Goal: Transaction & Acquisition: Purchase product/service

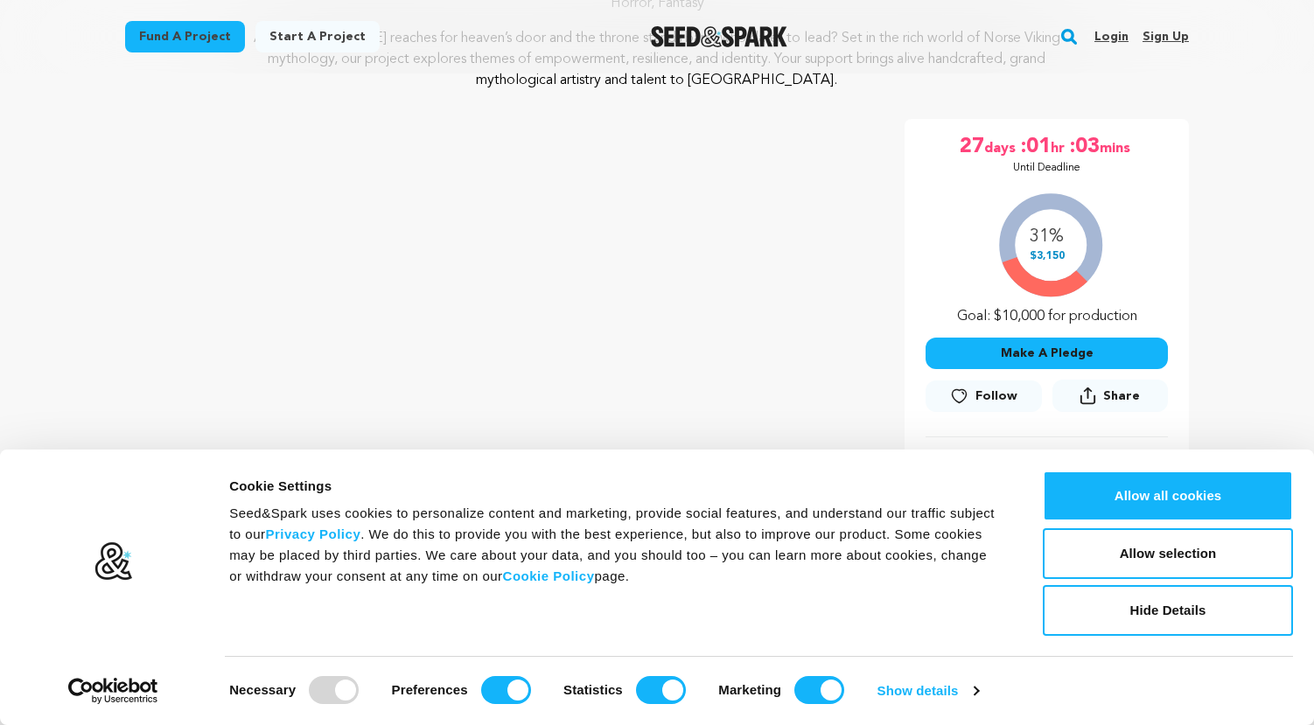
scroll to position [536, 0]
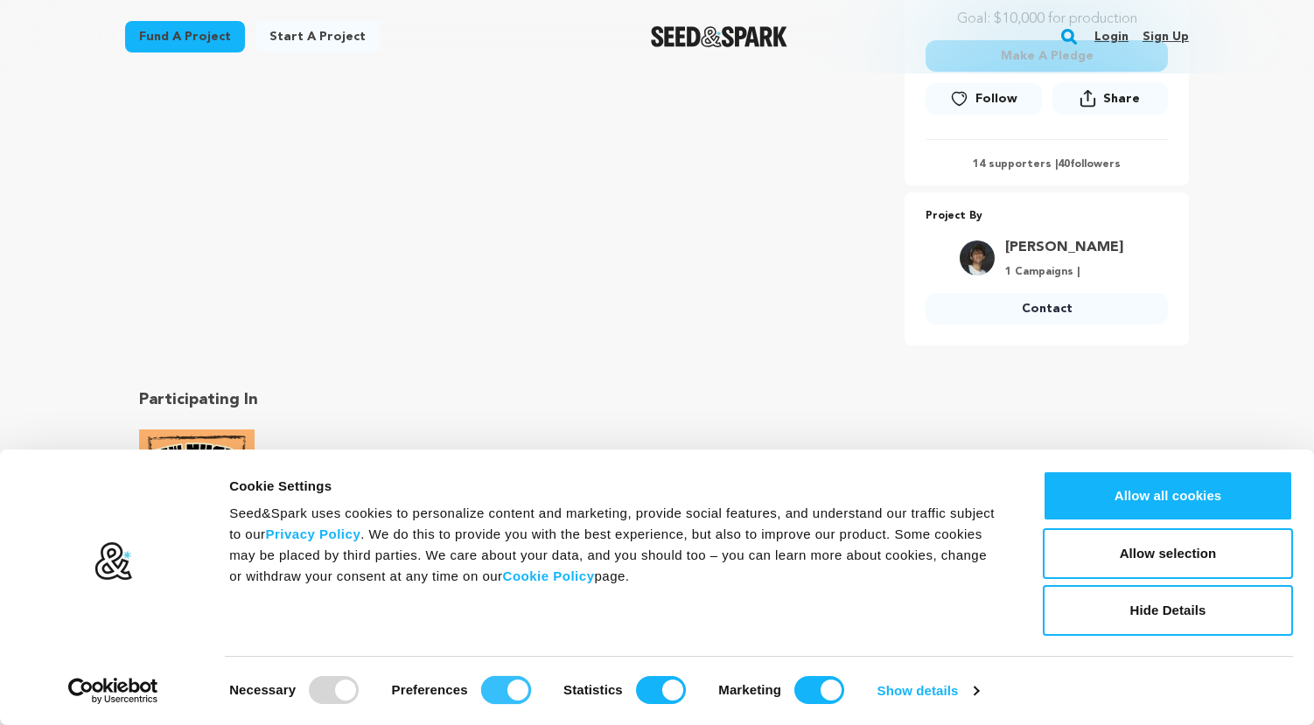
click at [501, 684] on input "Preferences" at bounding box center [506, 690] width 50 height 28
checkbox input "false"
click at [655, 683] on input "Statistics" at bounding box center [661, 690] width 50 height 28
checkbox input "false"
click at [817, 682] on input "Marketing" at bounding box center [820, 690] width 50 height 28
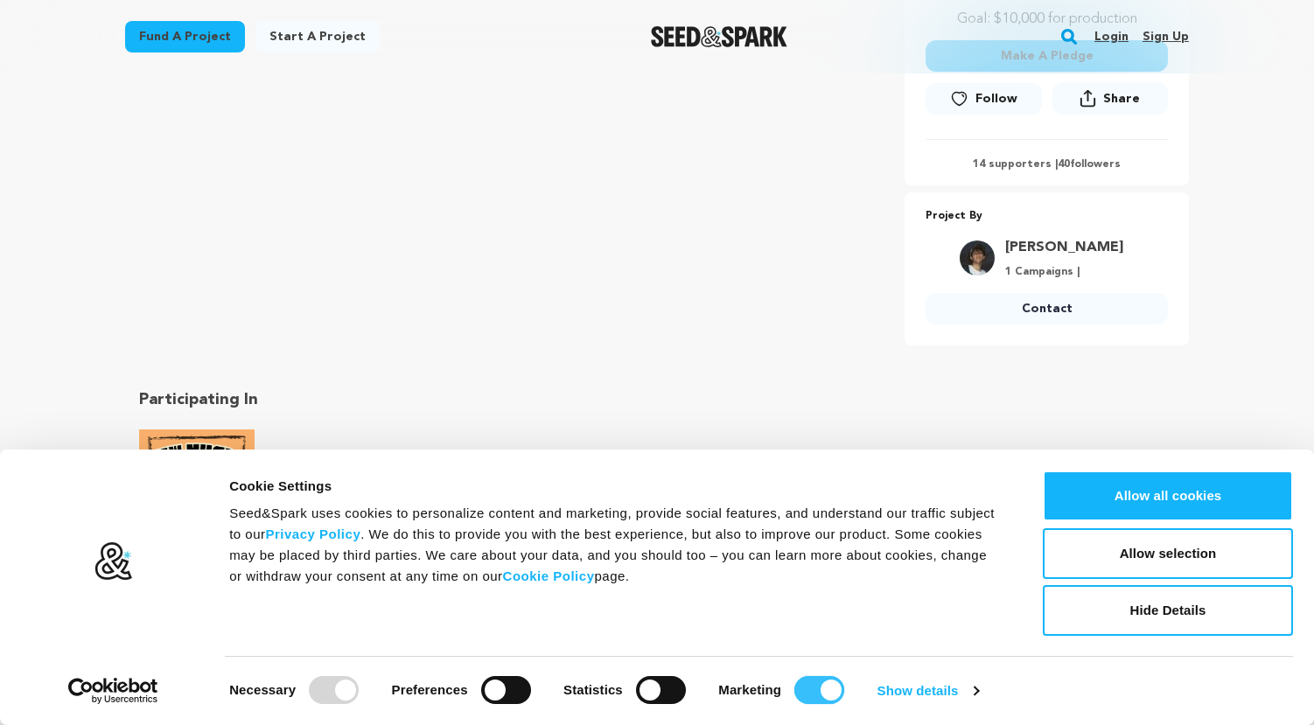
checkbox input "false"
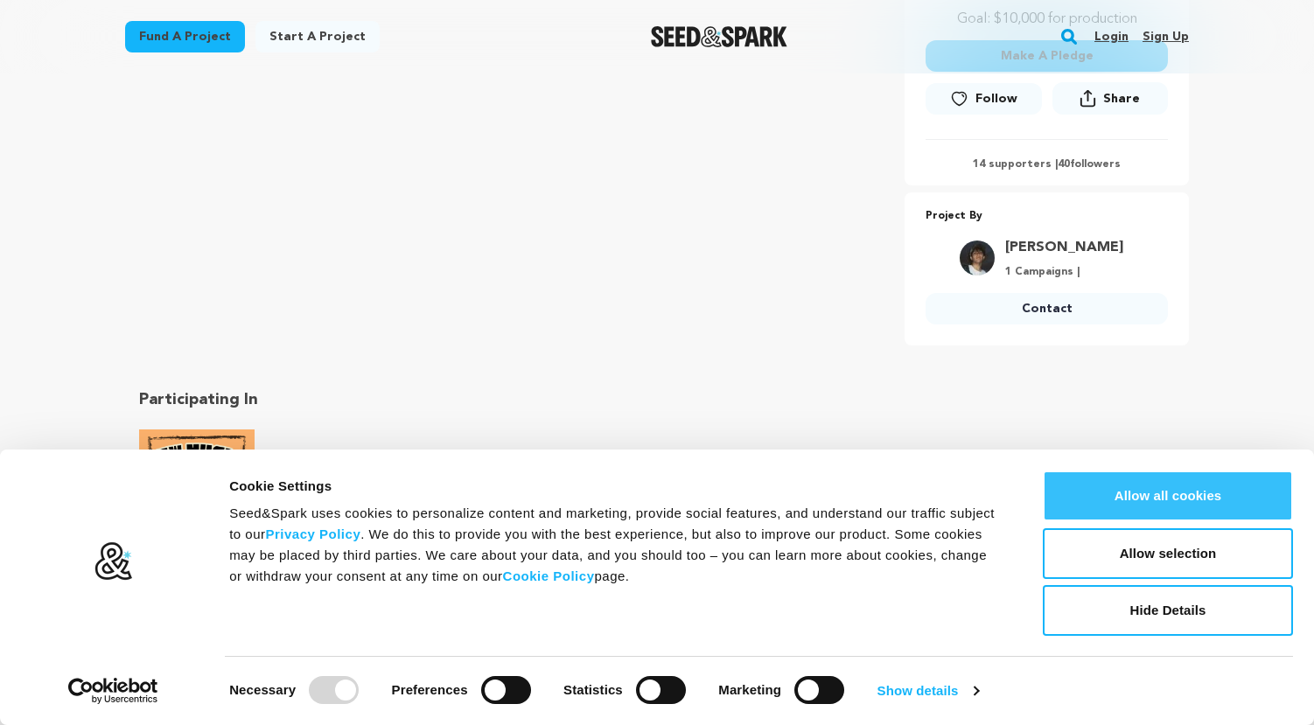
click at [1125, 499] on button "Allow all cookies" at bounding box center [1168, 496] width 250 height 51
checkbox input "true"
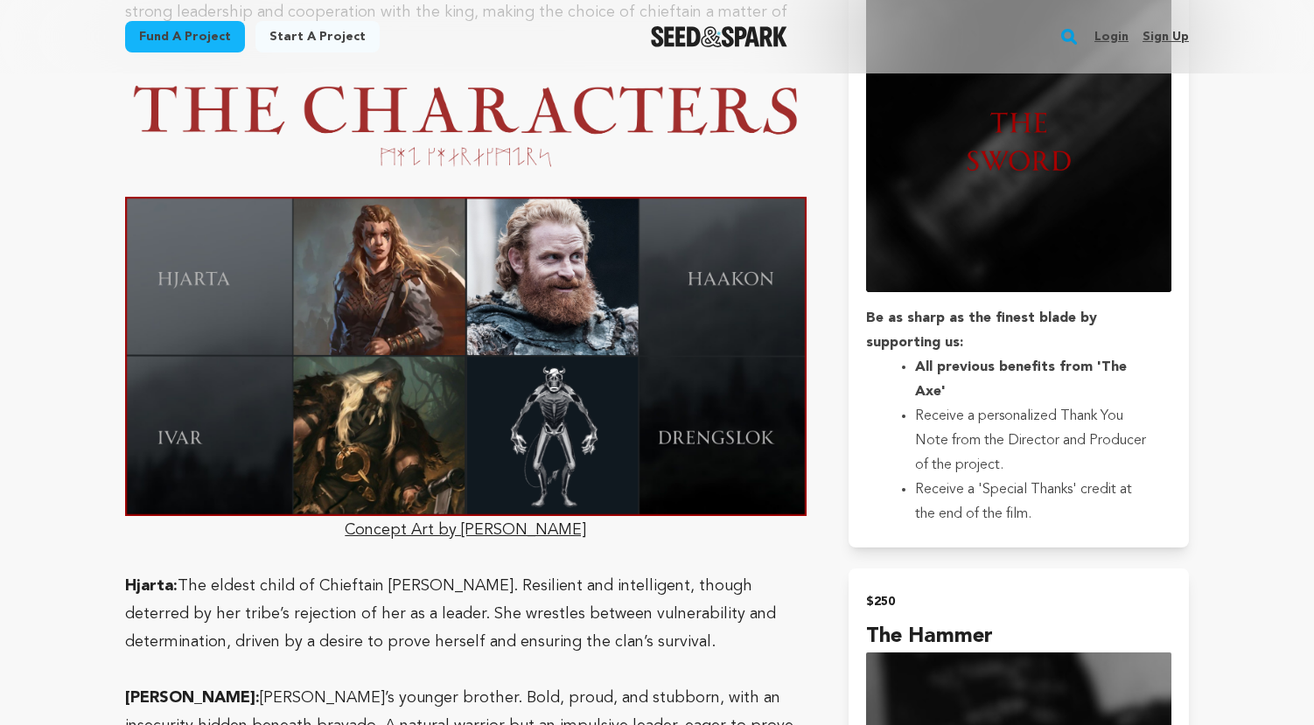
scroll to position [2649, 0]
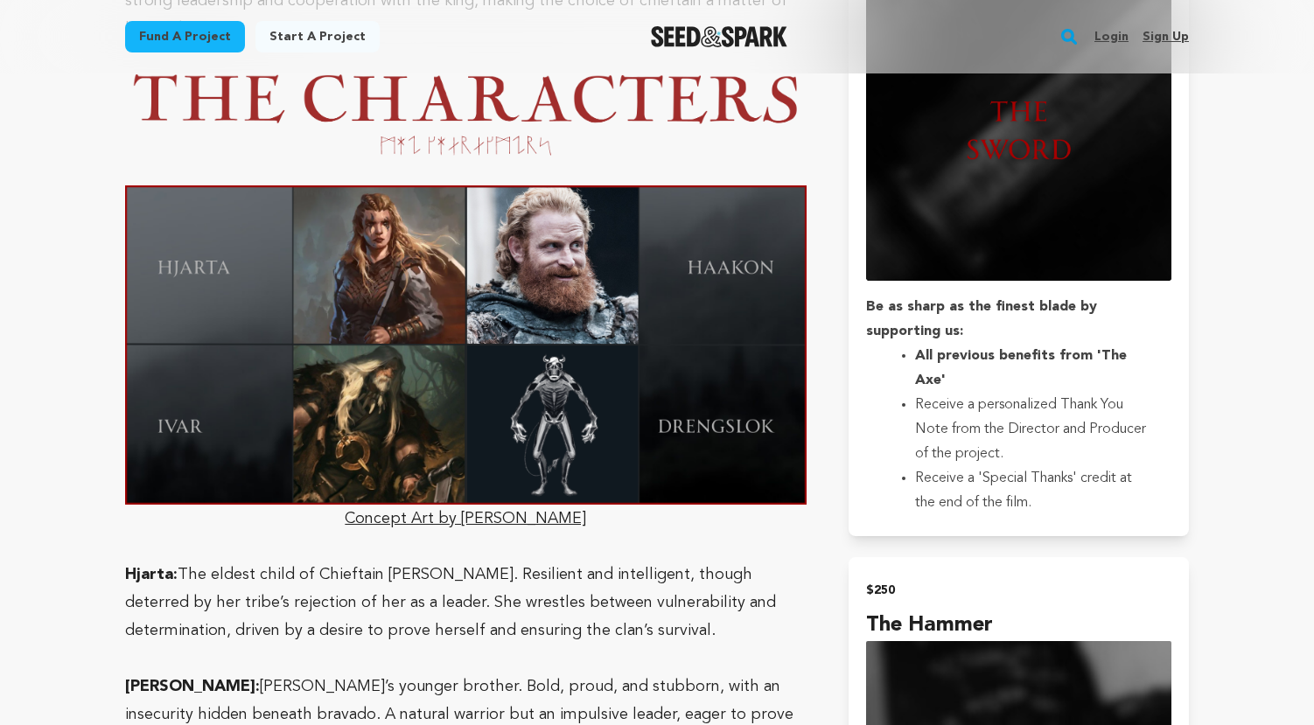
click at [478, 460] on u "Concept Art by Joey DeGagne" at bounding box center [466, 356] width 682 height 341
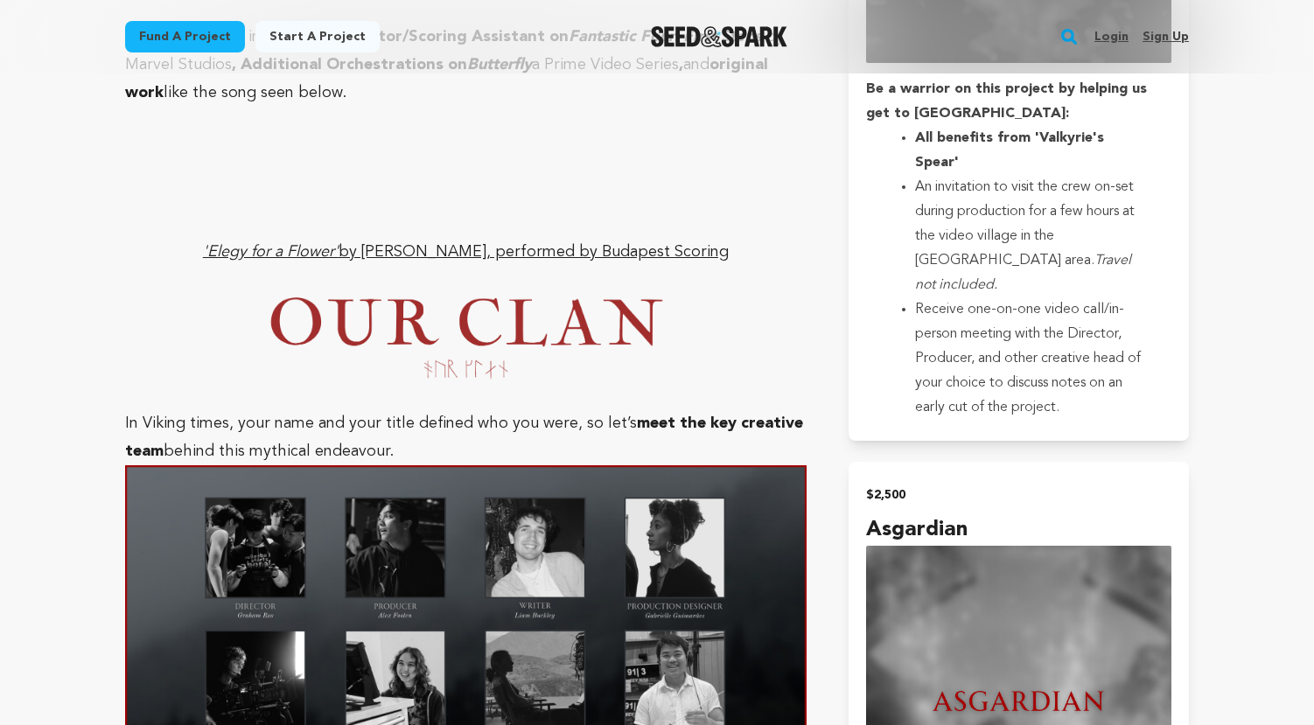
scroll to position [4996, 0]
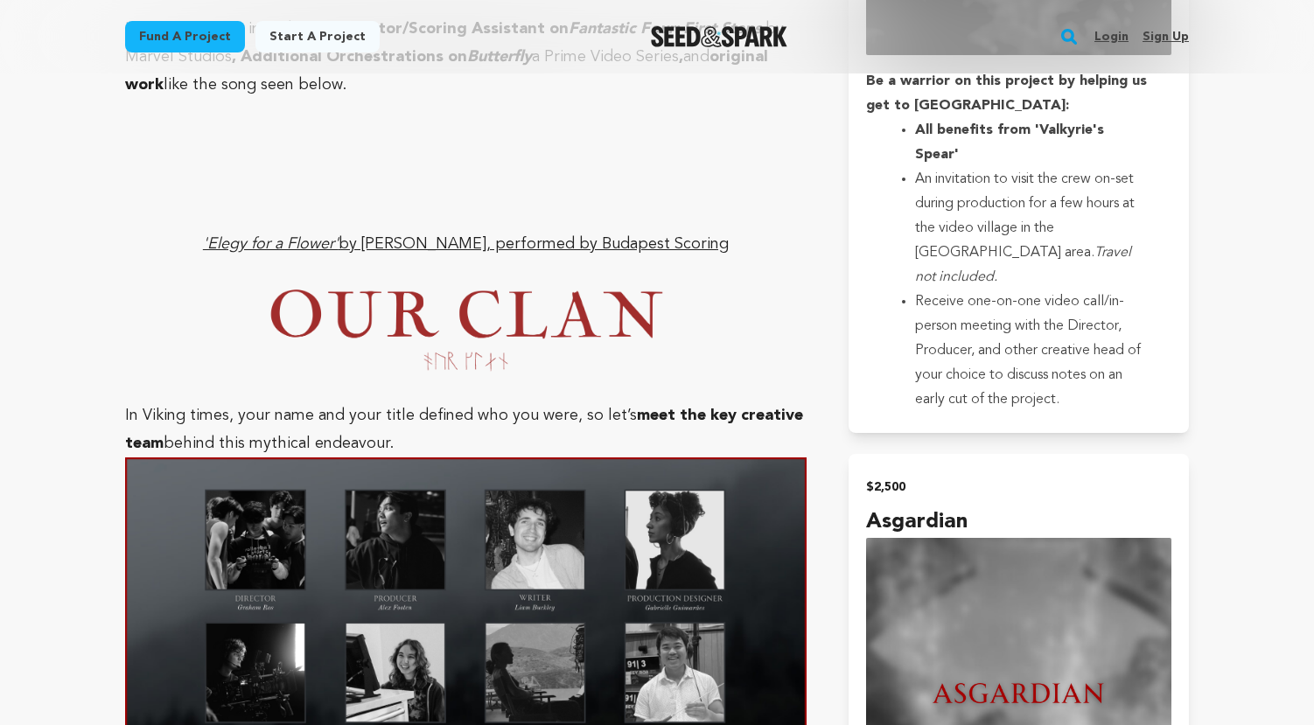
click at [283, 458] on img at bounding box center [466, 617] width 682 height 319
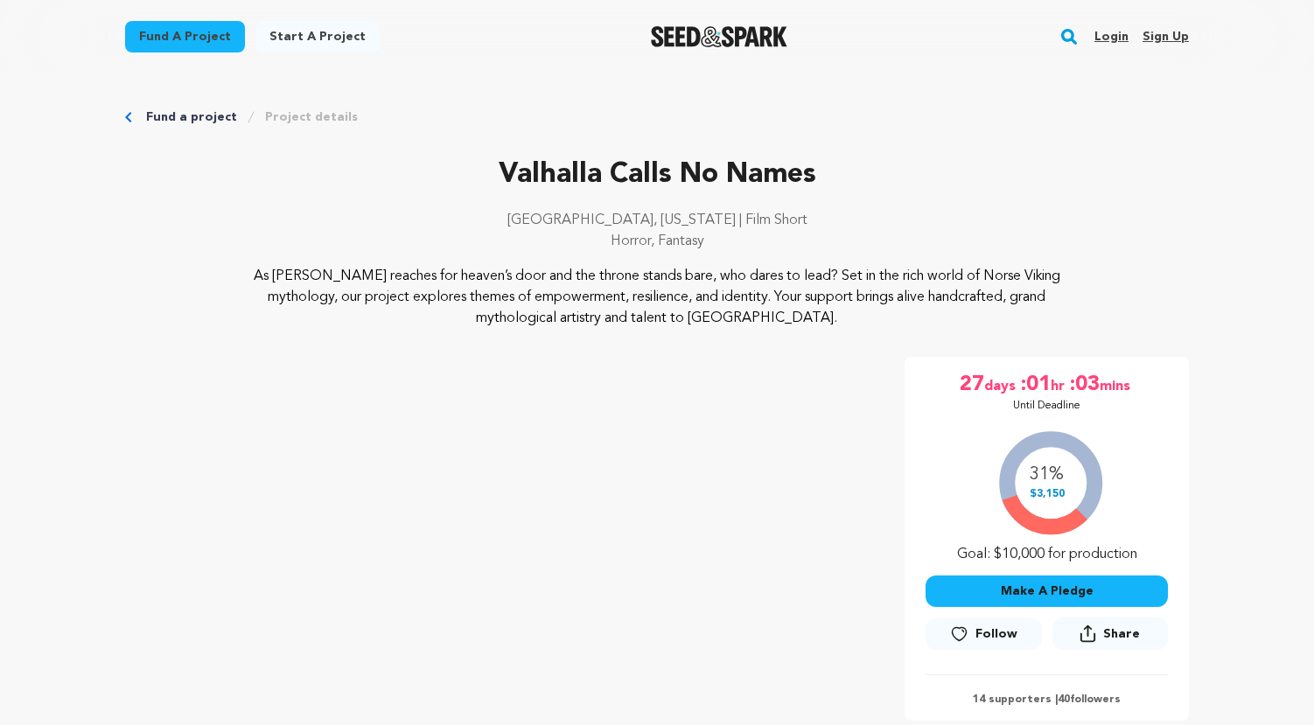
scroll to position [0, 0]
click at [1063, 593] on button "Make A Pledge" at bounding box center [1047, 592] width 242 height 32
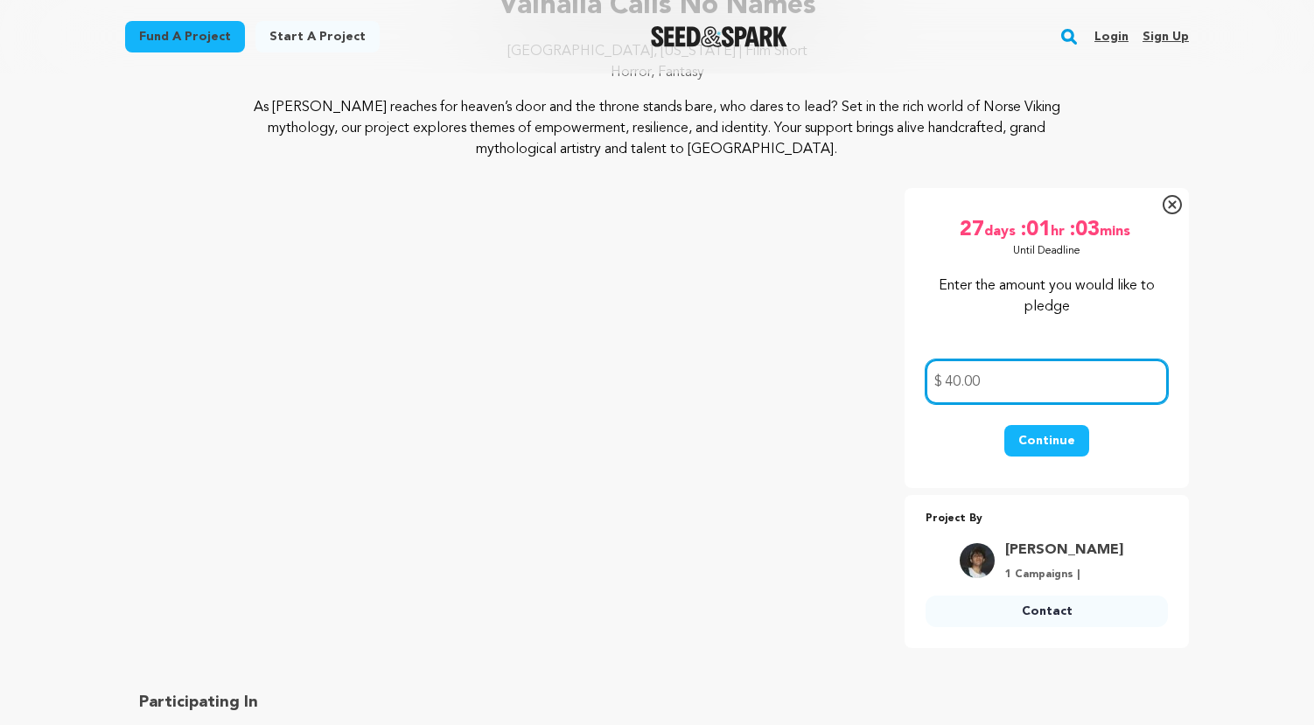
scroll to position [186, 0]
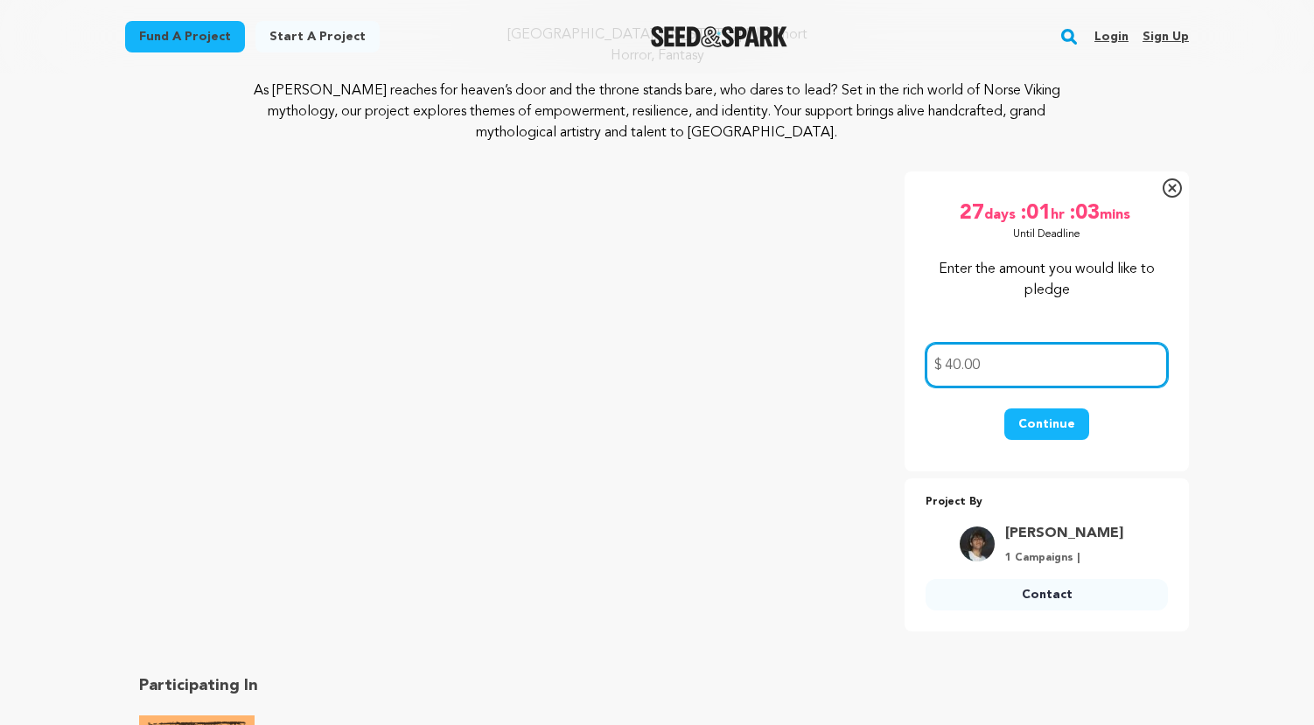
type input "40.00"
click at [1048, 423] on button "Continue" at bounding box center [1047, 425] width 85 height 32
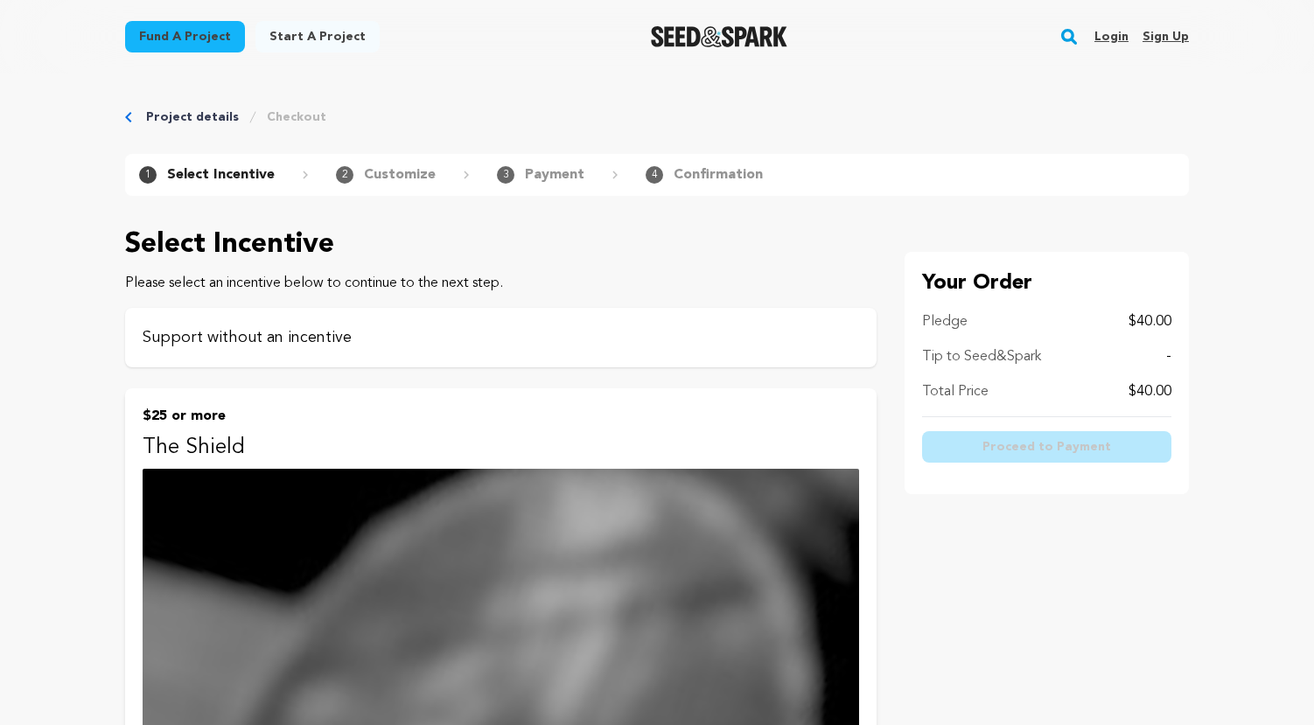
click at [406, 337] on p "Support without an incentive" at bounding box center [501, 338] width 717 height 25
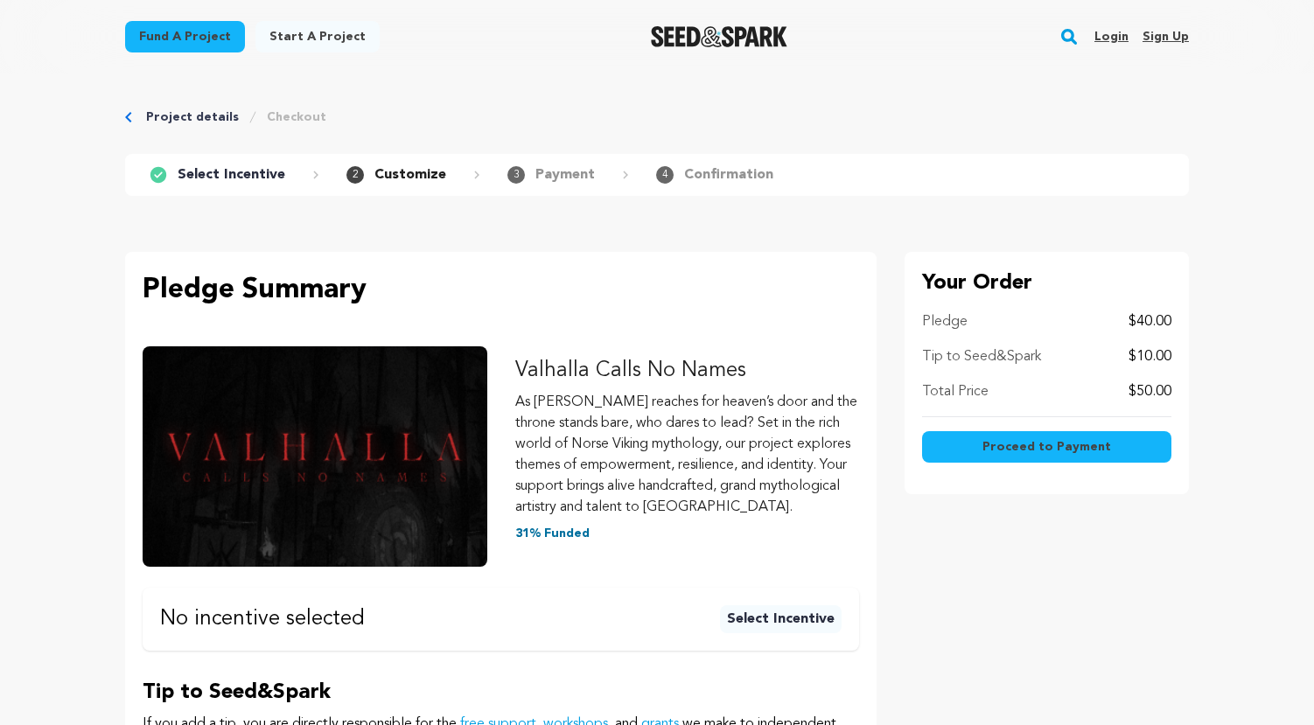
click at [132, 118] on div "Project details Checkout" at bounding box center [657, 118] width 1064 height 18
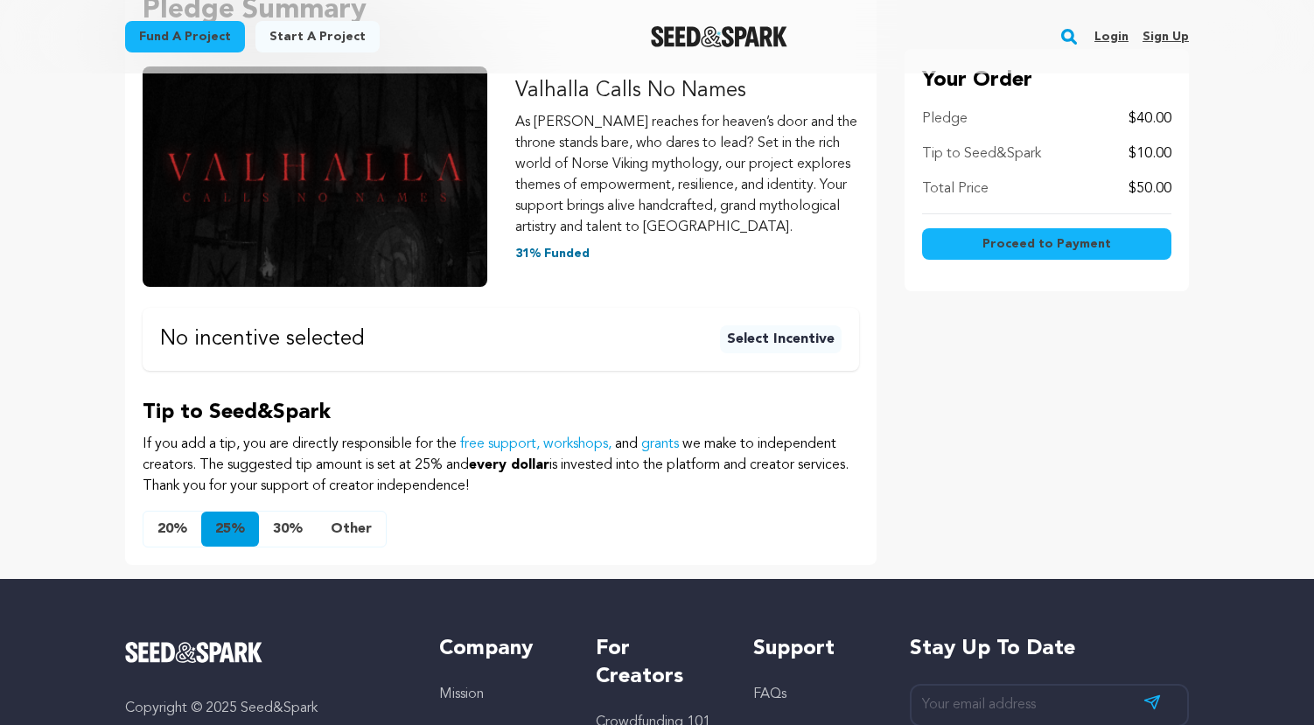
scroll to position [279, 0]
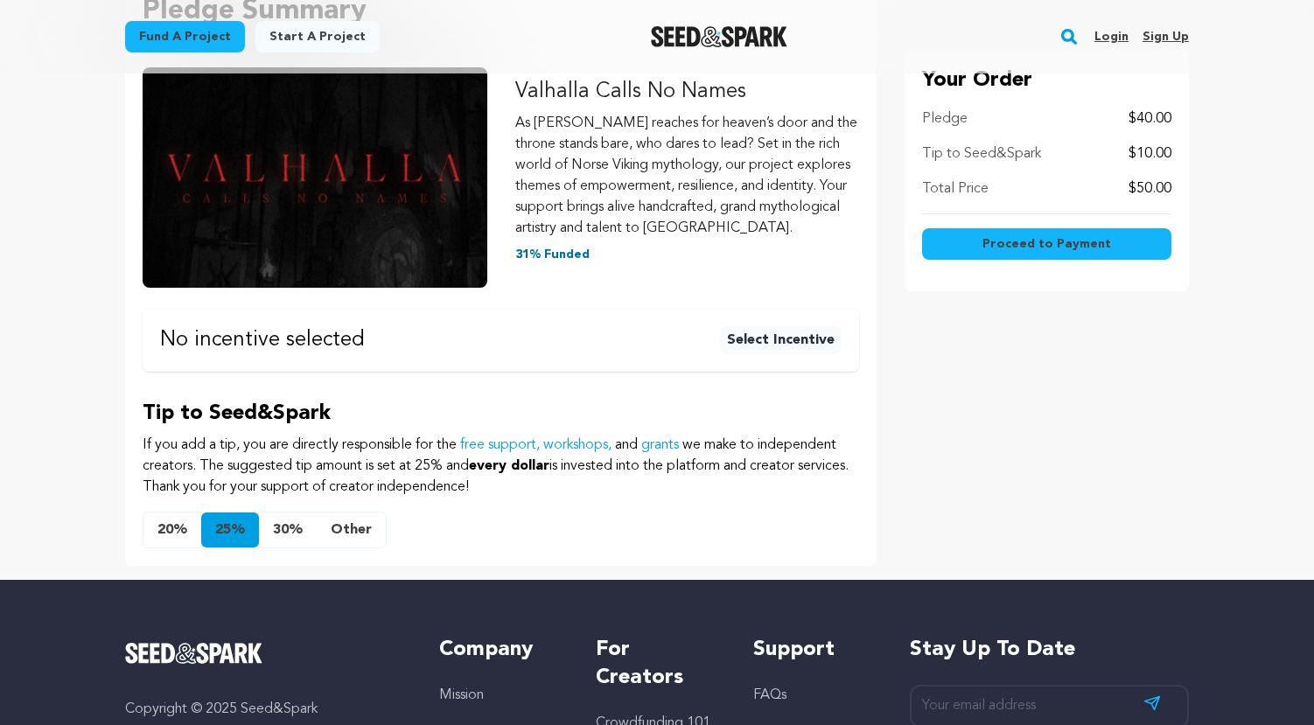
click at [790, 337] on button "Select Incentive" at bounding box center [781, 340] width 122 height 28
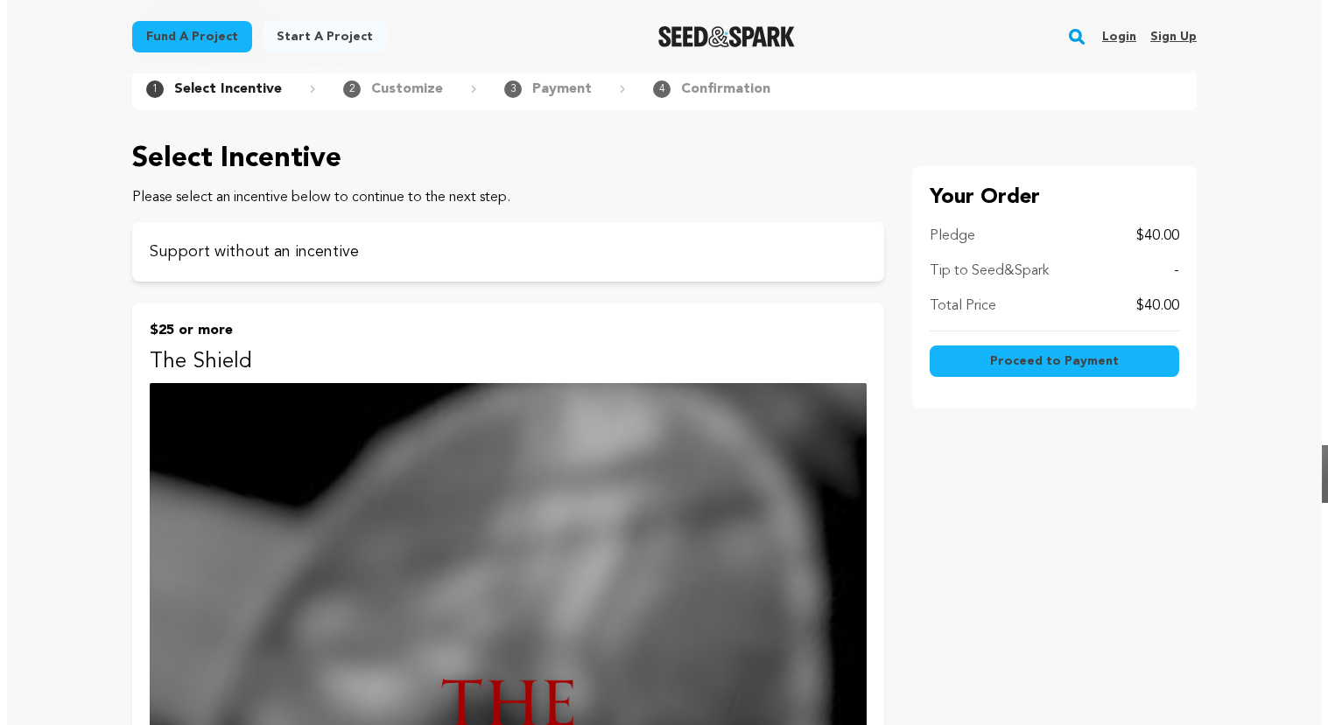
scroll to position [19, 0]
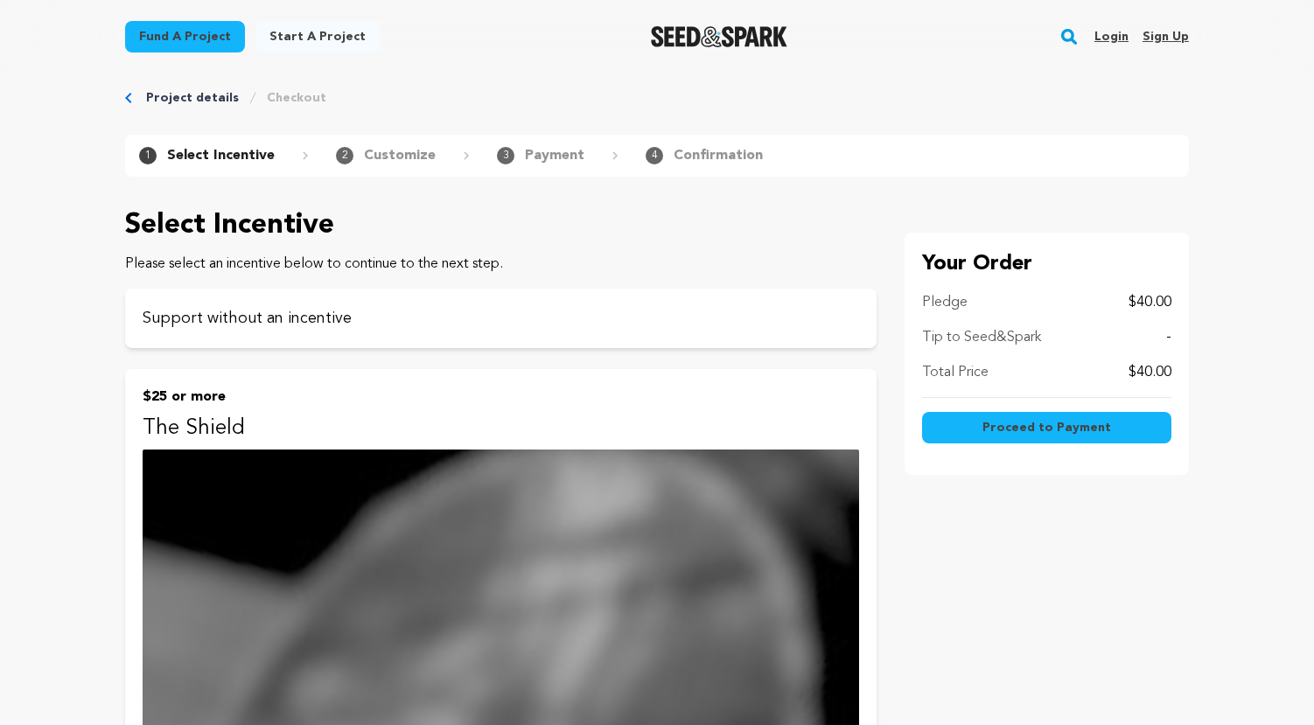
click at [1091, 427] on span "Proceed to Payment" at bounding box center [1047, 428] width 129 height 18
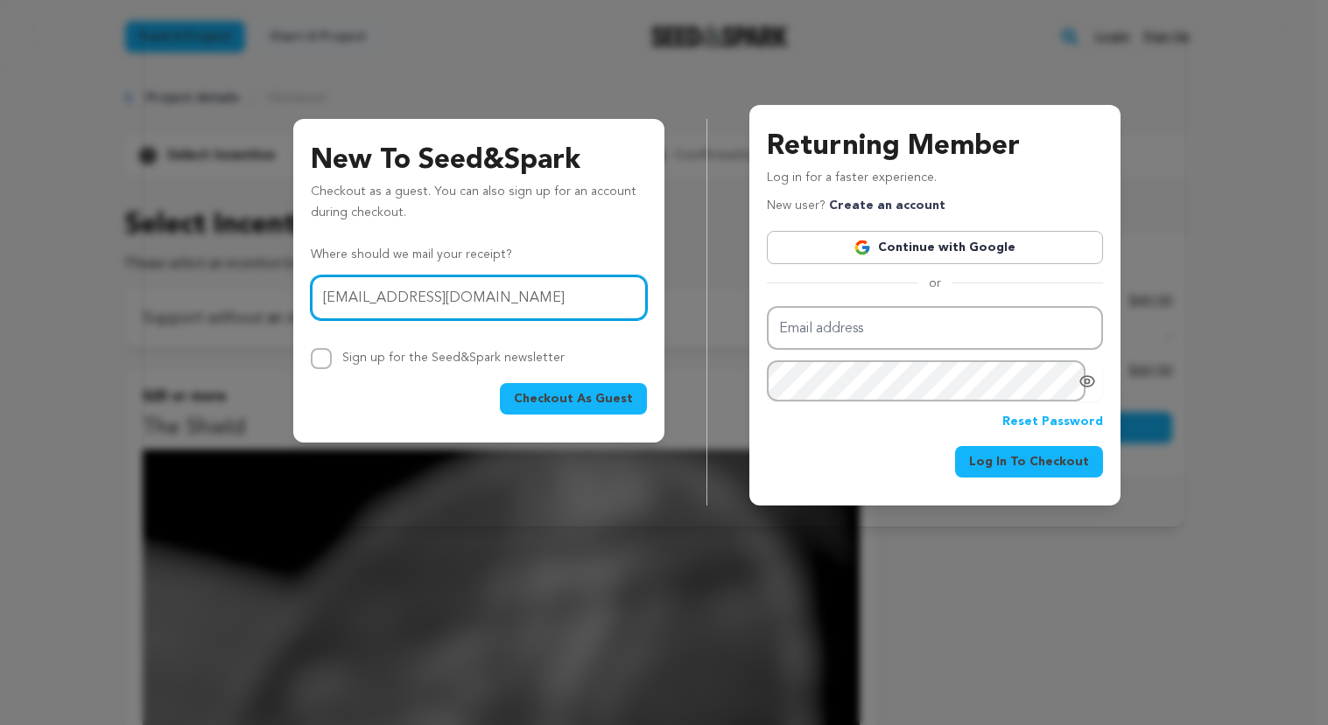
type input "[EMAIL_ADDRESS][DOMAIN_NAME]"
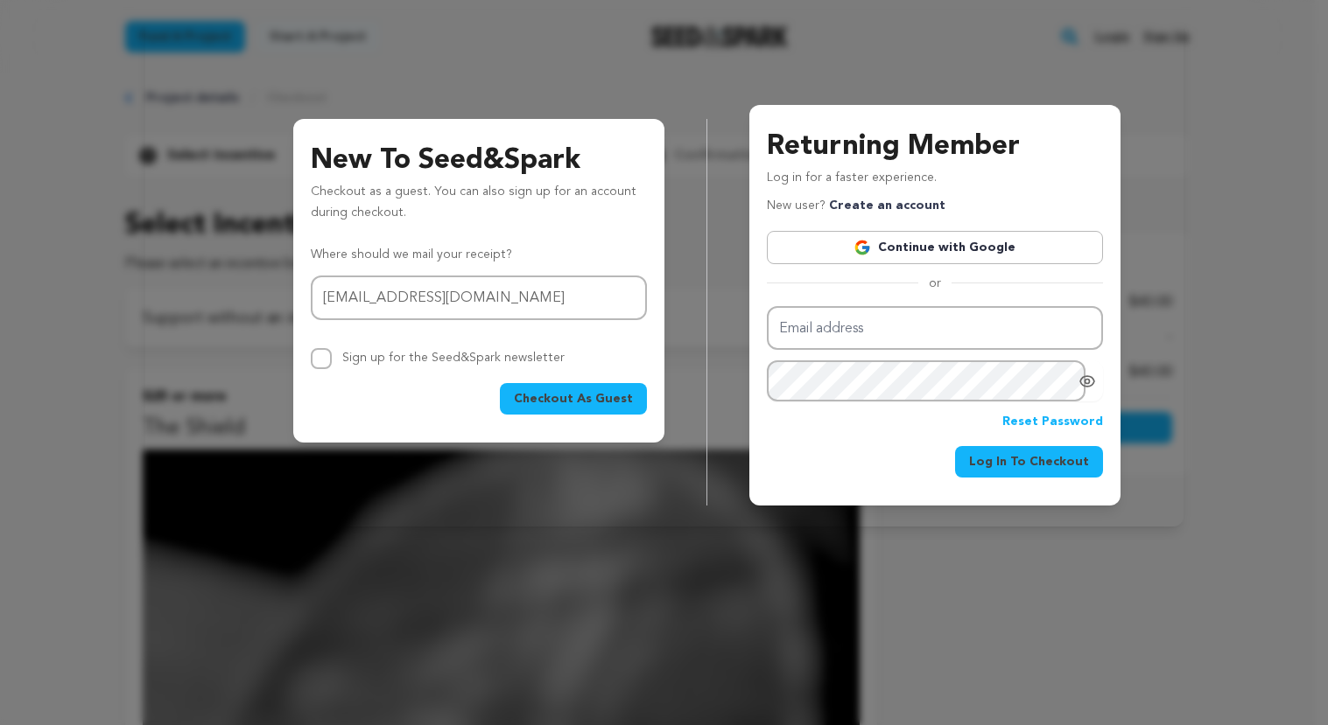
click at [630, 345] on div "Email address mykitchentabletad@gmail.com Sign up for the Seed&Spark newsletter" at bounding box center [479, 323] width 336 height 94
click at [564, 396] on span "Checkout As Guest" at bounding box center [573, 399] width 119 height 18
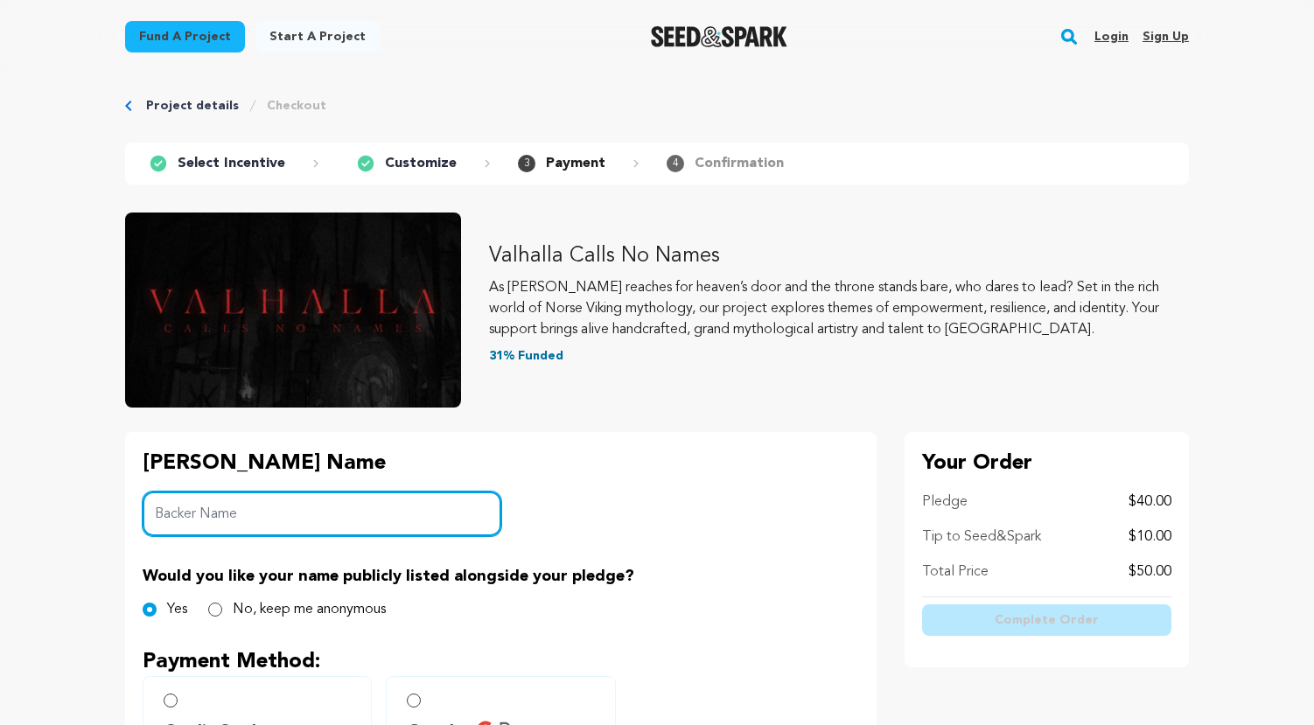
scroll to position [27, 0]
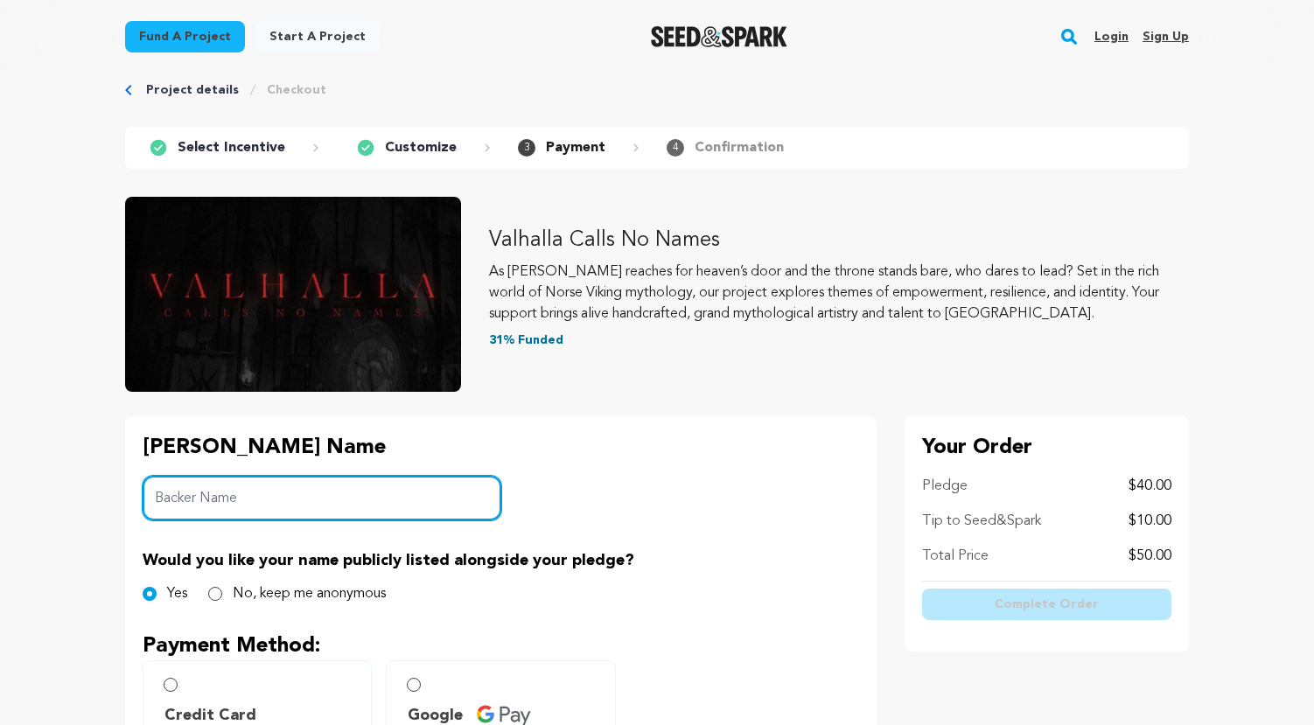
click at [246, 497] on input "Backer Name" at bounding box center [322, 498] width 359 height 45
type input "Teresa DeGagne"
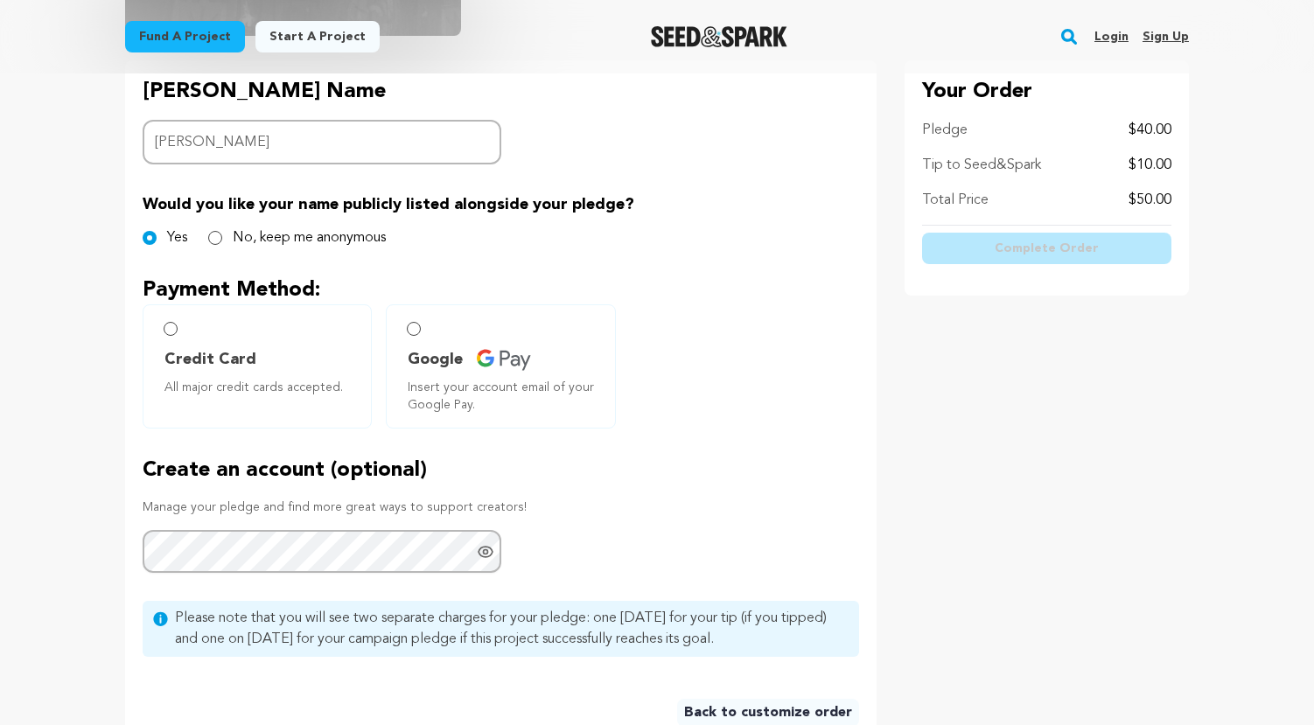
scroll to position [391, 0]
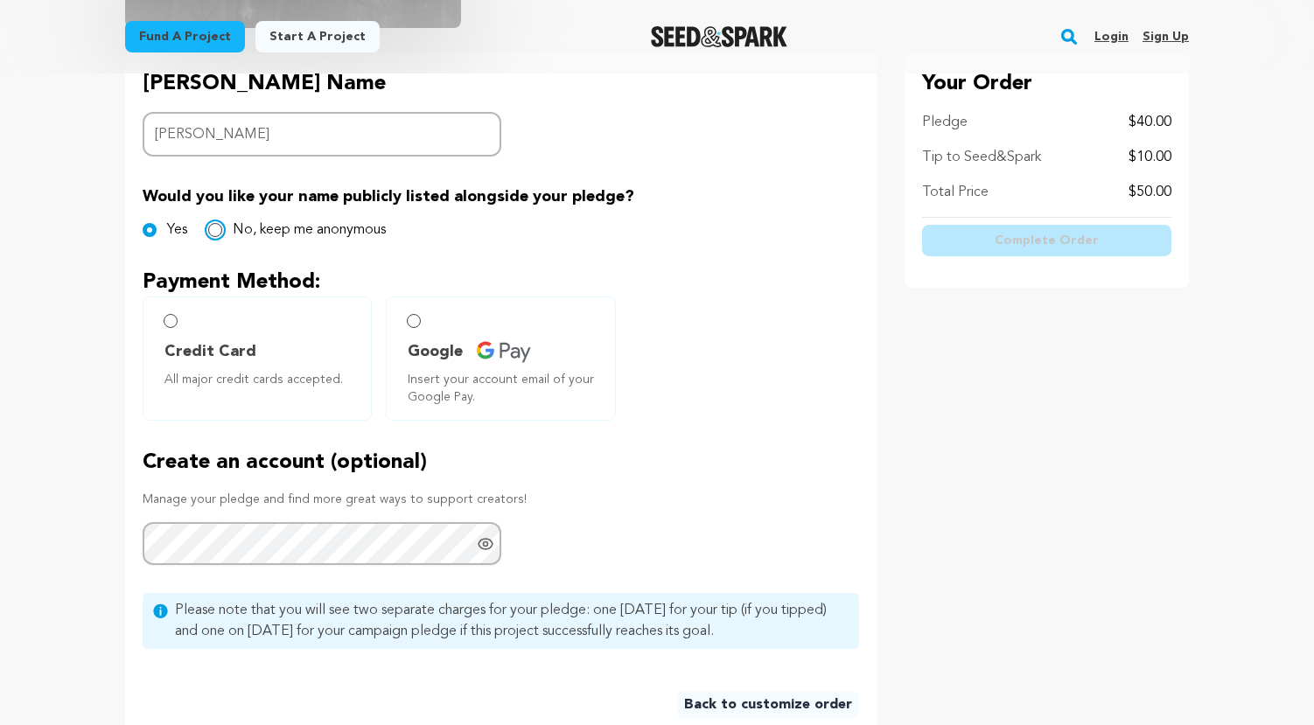
click at [217, 231] on input "No, keep me anonymous" at bounding box center [215, 230] width 14 height 14
radio input "true"
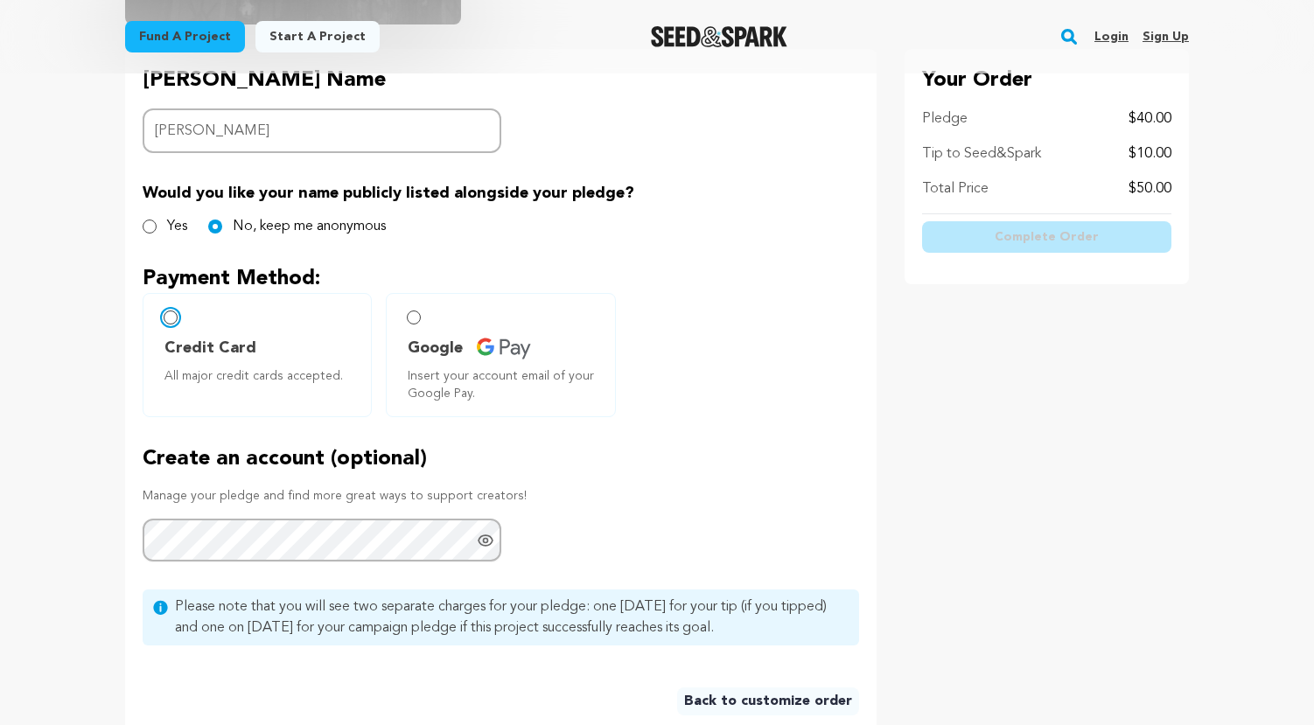
click at [166, 319] on input "Credit Card All major credit cards accepted." at bounding box center [171, 318] width 14 height 14
radio input "false"
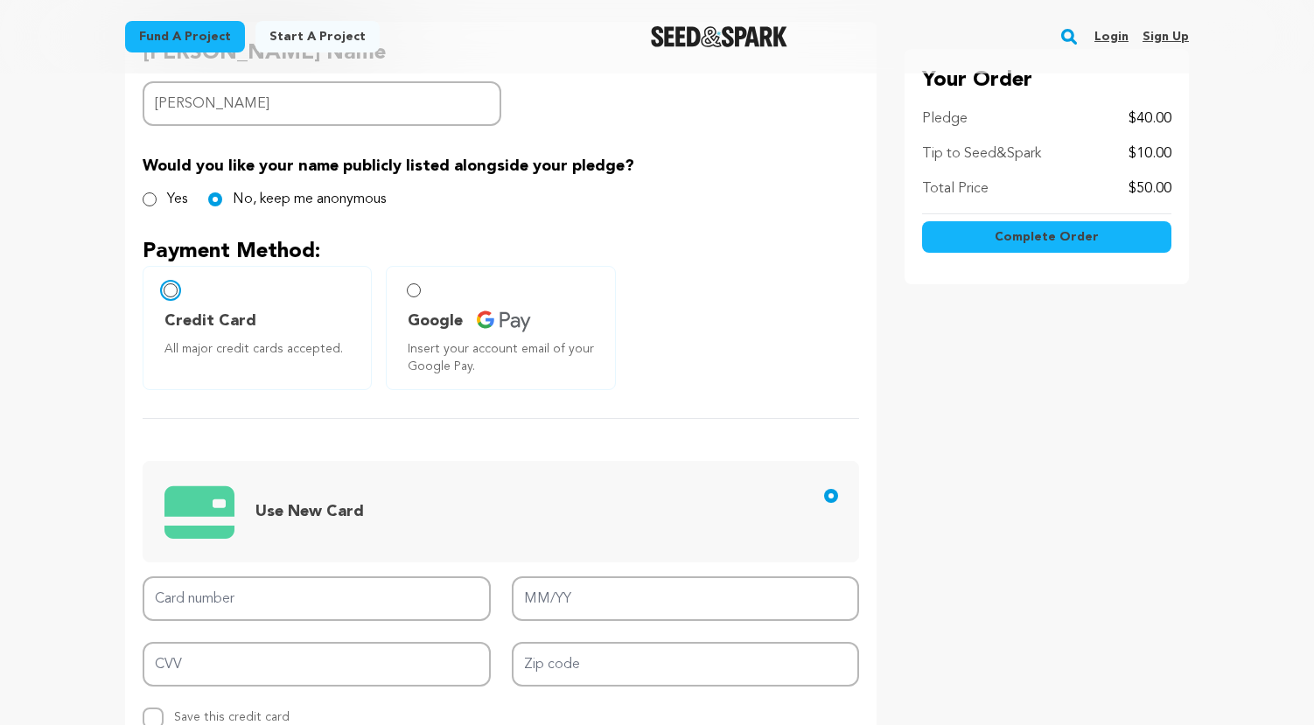
scroll to position [423, 0]
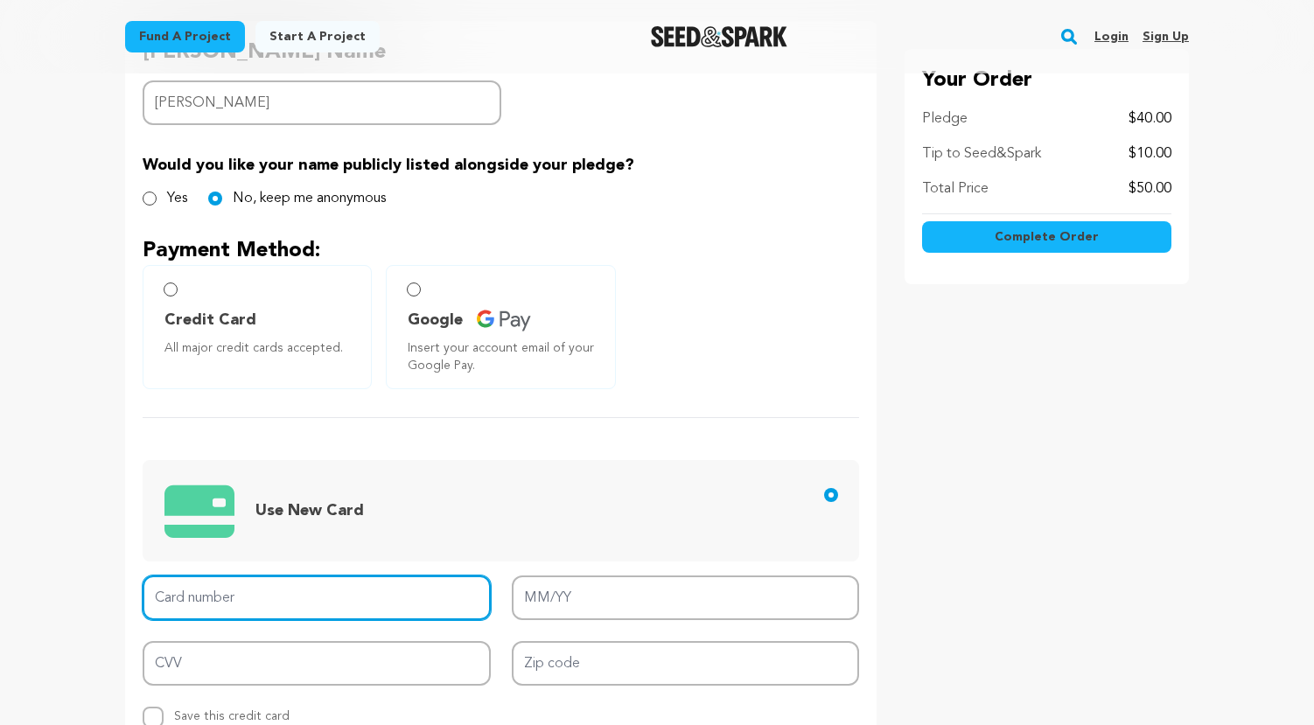
click at [295, 590] on input "Card number" at bounding box center [317, 598] width 348 height 45
type input "4388 5760 7958 8391"
type input "09/28"
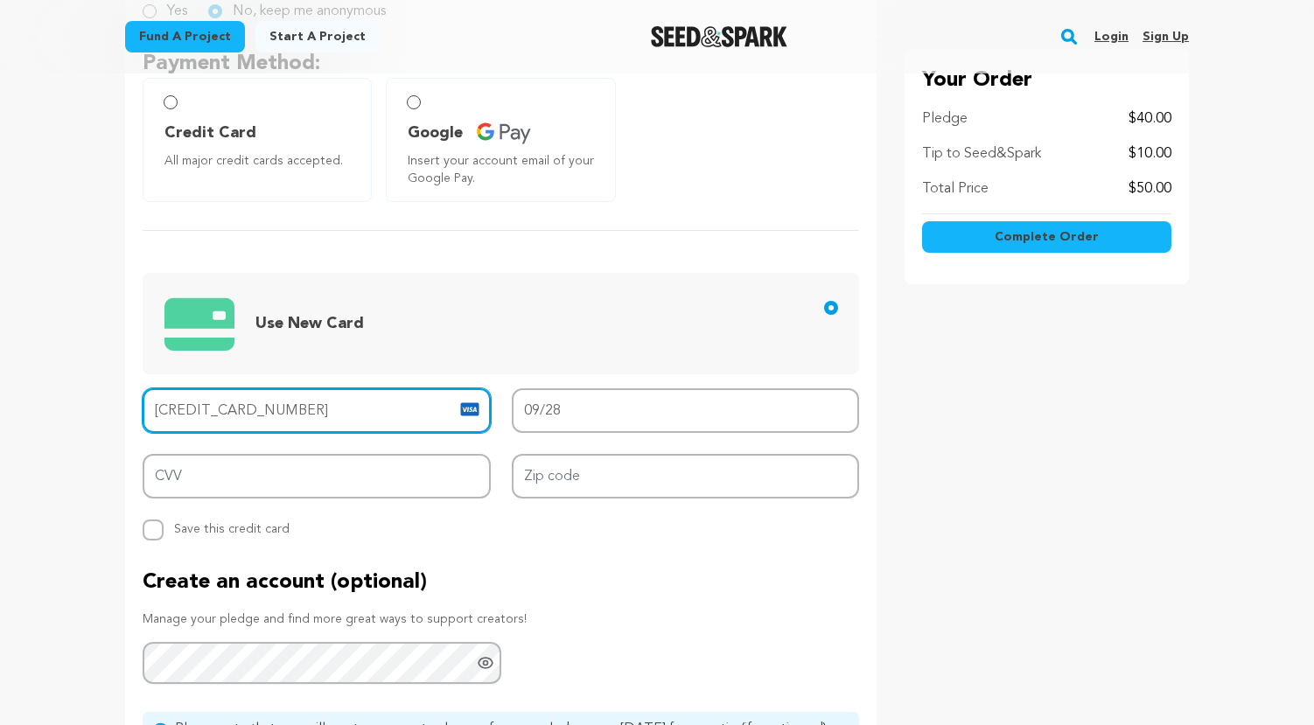
scroll to position [654, 0]
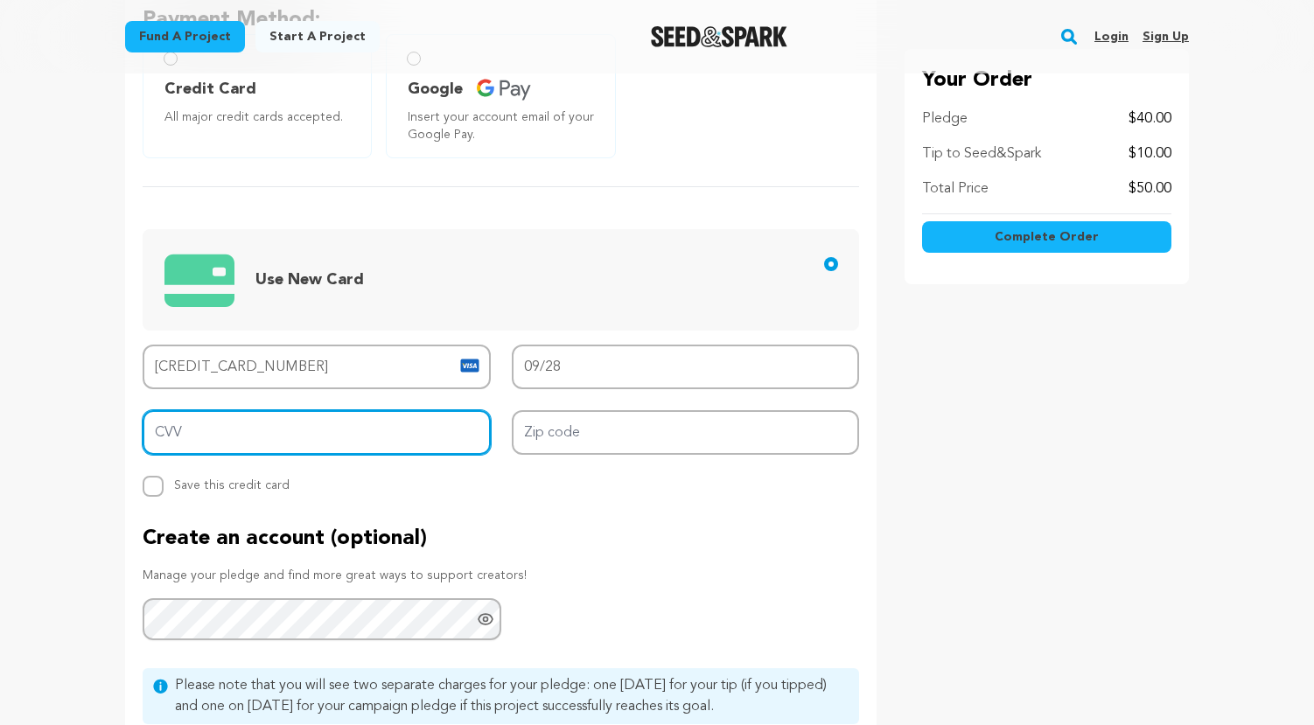
click at [163, 422] on input "CVV" at bounding box center [317, 432] width 348 height 45
type input "353"
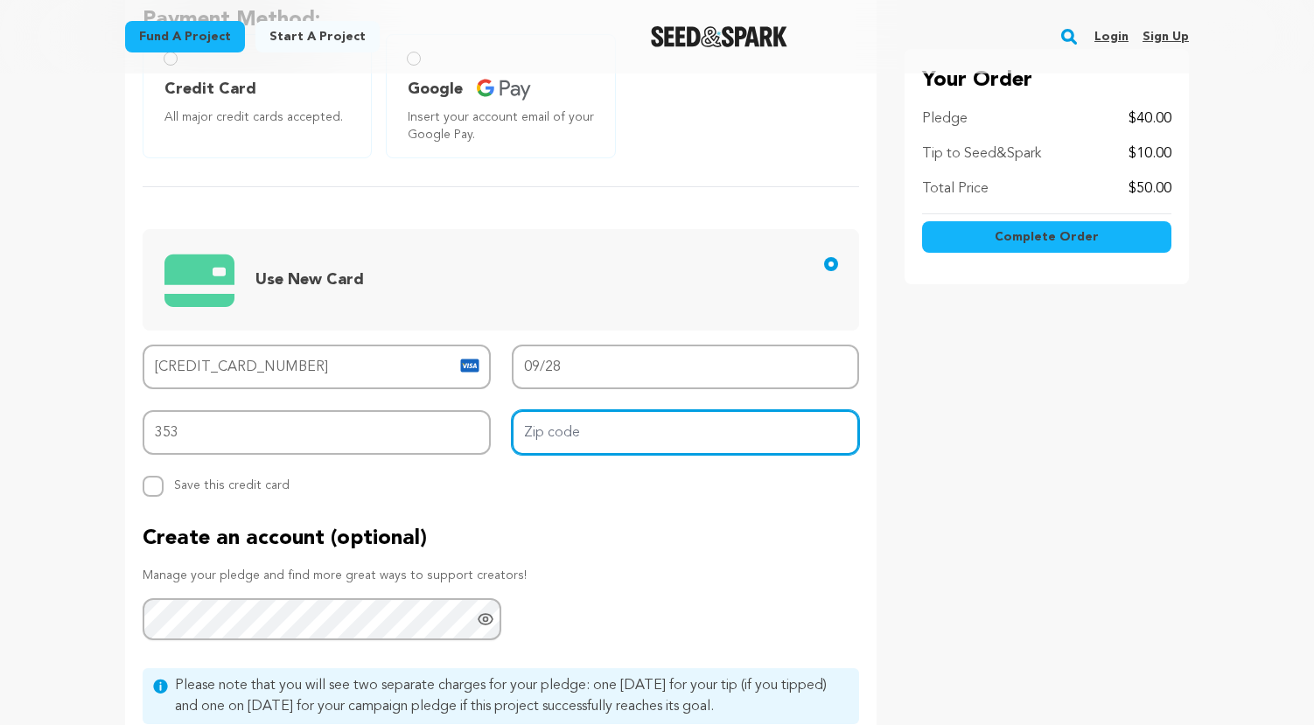
click at [554, 432] on input "Zip code" at bounding box center [686, 432] width 348 height 45
type input "93065"
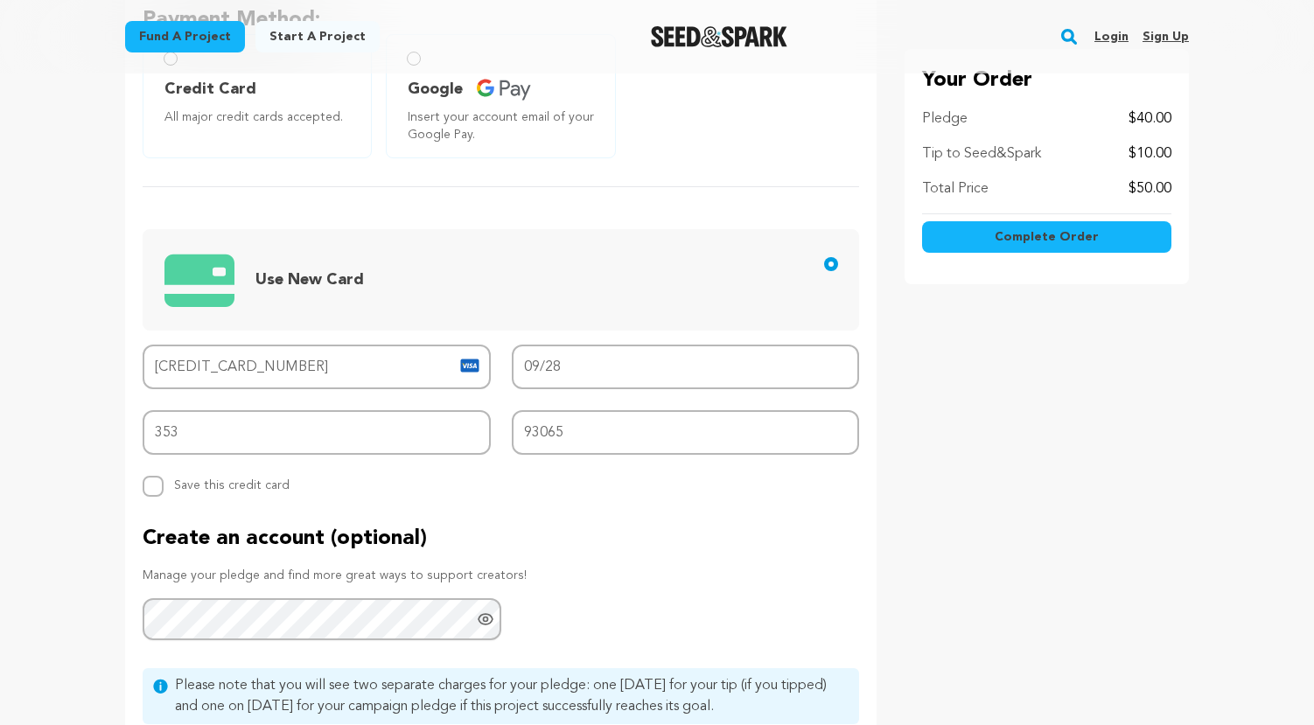
click at [396, 496] on div "Backer's Name Backer Name Teresa DeGagne Would you like your name publicly list…" at bounding box center [501, 301] width 752 height 1022
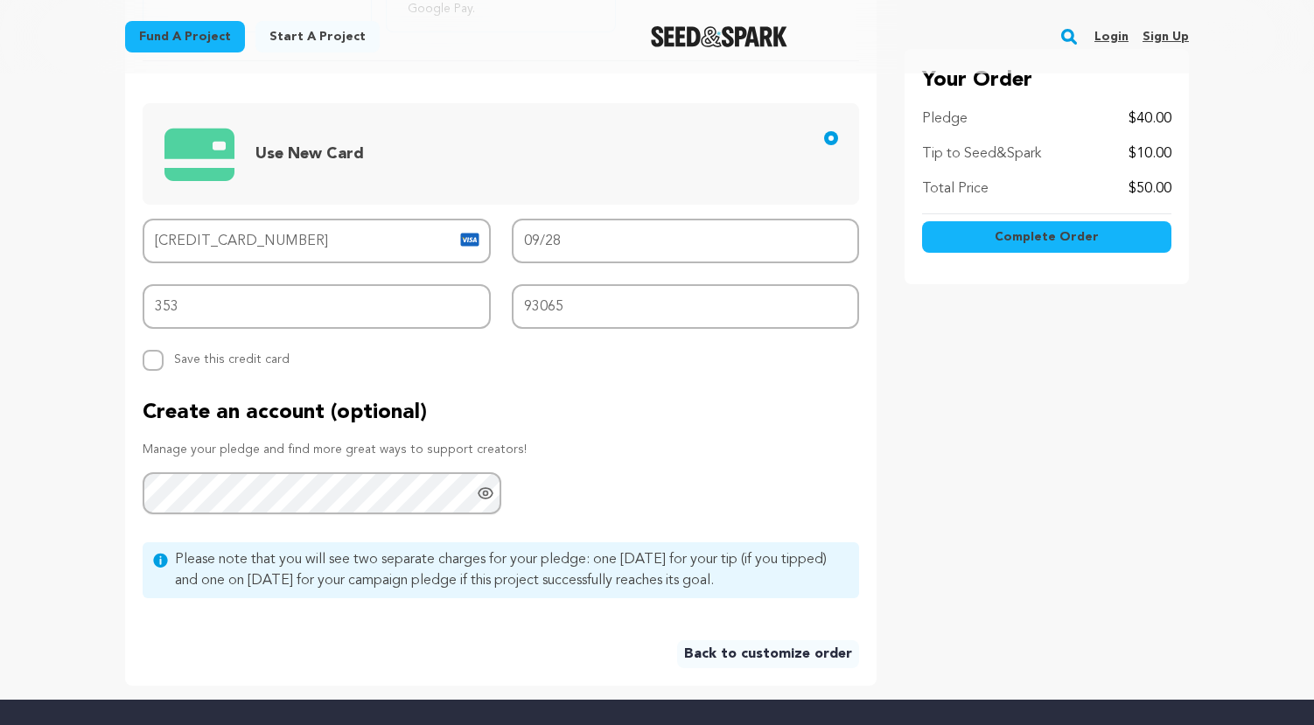
scroll to position [556, 0]
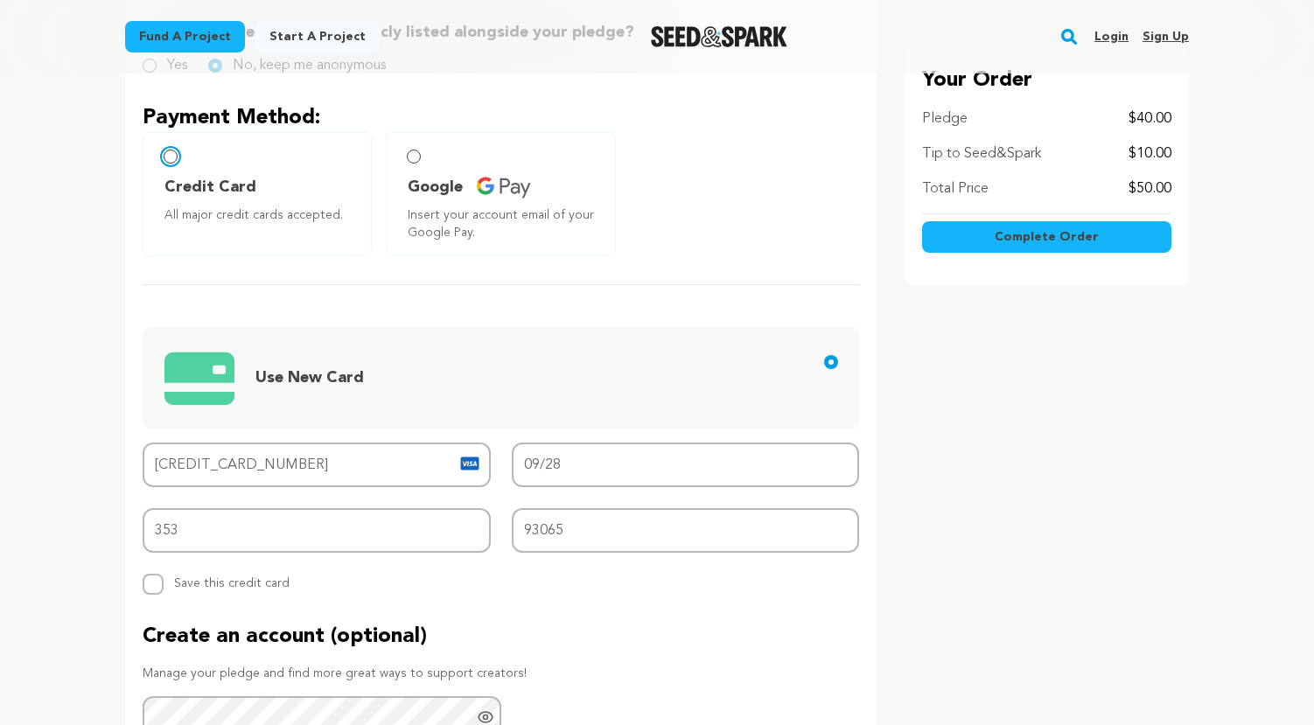
click at [174, 159] on input "Credit Card All major credit cards accepted." at bounding box center [171, 157] width 14 height 14
click at [1046, 234] on span "Complete Order" at bounding box center [1047, 237] width 104 height 18
